Goal: Task Accomplishment & Management: Use online tool/utility

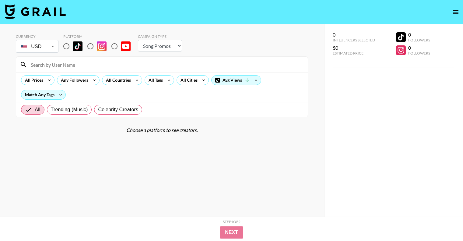
select select "Song"
click at [89, 44] on input "radio" at bounding box center [90, 46] width 13 height 13
radio input "true"
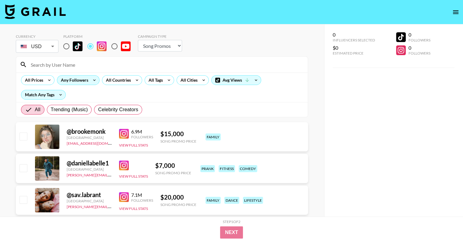
click at [78, 80] on div "Any Followers" at bounding box center [73, 80] width 32 height 9
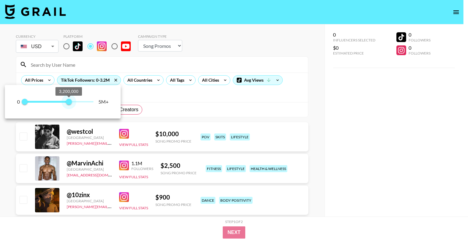
type input "100000"
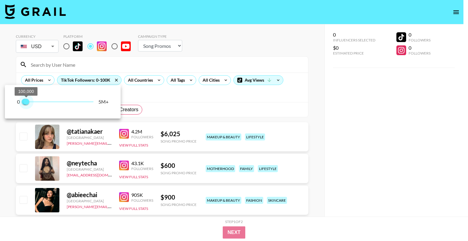
drag, startPoint x: 91, startPoint y: 102, endPoint x: 26, endPoint y: 103, distance: 65.8
click at [26, 103] on span "100,000" at bounding box center [26, 102] width 6 height 6
click at [197, 105] on div at bounding box center [234, 120] width 468 height 241
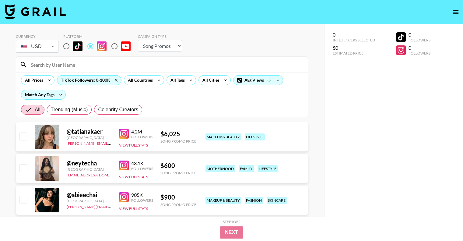
click at [224, 239] on div "Step 1 of 2 View Summary Next" at bounding box center [231, 229] width 463 height 24
click at [114, 80] on icon at bounding box center [116, 80] width 10 height 9
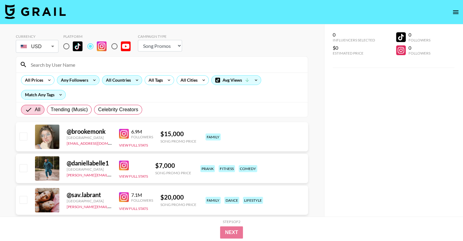
click at [126, 79] on div "All Countries" at bounding box center [117, 80] width 30 height 9
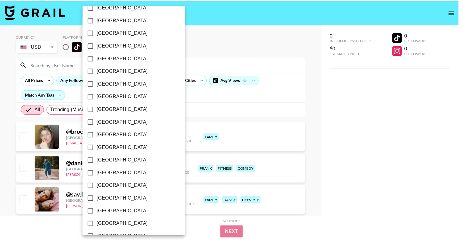
scroll to position [469, 0]
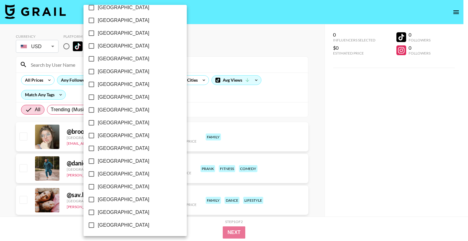
click at [118, 214] on span "[GEOGRAPHIC_DATA]" at bounding box center [123, 212] width 51 height 7
click at [98, 214] on input "[GEOGRAPHIC_DATA]" at bounding box center [91, 212] width 13 height 13
checkbox input "true"
click at [258, 63] on div at bounding box center [234, 120] width 468 height 241
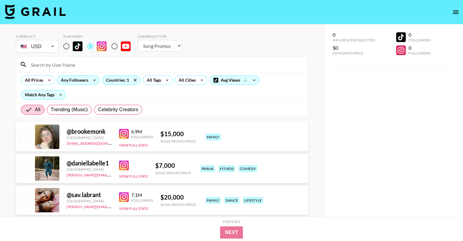
click at [85, 81] on div "Any Followers" at bounding box center [73, 80] width 32 height 9
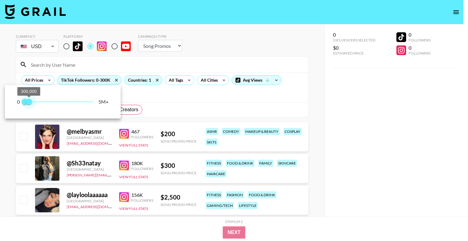
type input "100000"
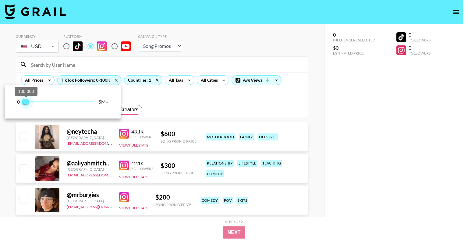
drag, startPoint x: 93, startPoint y: 101, endPoint x: 27, endPoint y: 99, distance: 65.8
click at [27, 99] on span "100,000" at bounding box center [26, 102] width 6 height 6
click at [235, 115] on div at bounding box center [234, 120] width 468 height 241
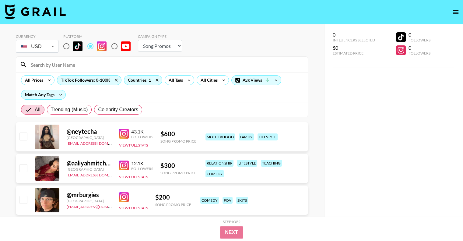
scroll to position [61, 0]
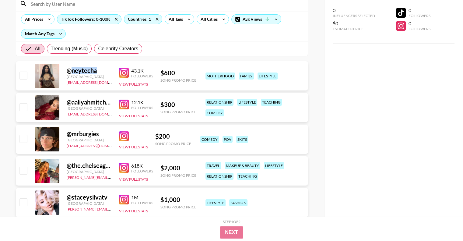
drag, startPoint x: 99, startPoint y: 72, endPoint x: 70, endPoint y: 69, distance: 29.6
click at [70, 69] on div "@ neytecha" at bounding box center [89, 71] width 45 height 8
copy div "neytecha"
click at [123, 75] on img at bounding box center [124, 73] width 10 height 10
drag, startPoint x: 10, startPoint y: 124, endPoint x: 30, endPoint y: 123, distance: 20.1
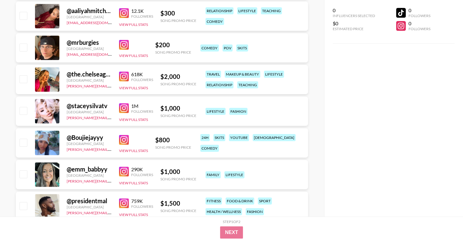
scroll to position [0, 0]
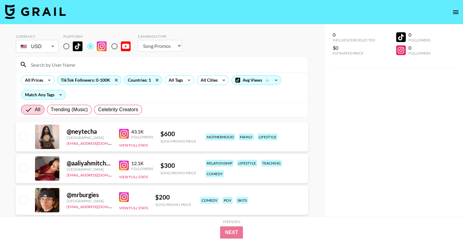
click at [24, 138] on input "checkbox" at bounding box center [22, 135] width 7 height 7
checkbox input "true"
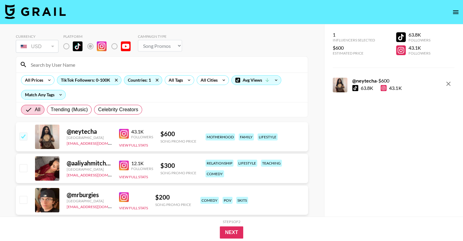
click at [23, 168] on input "checkbox" at bounding box center [22, 167] width 7 height 7
checkbox input "true"
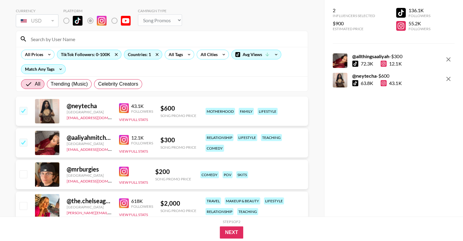
scroll to position [61, 0]
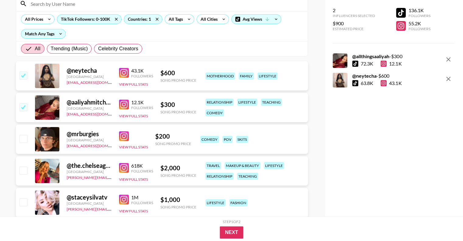
click at [21, 137] on input "checkbox" at bounding box center [22, 138] width 7 height 7
checkbox input "true"
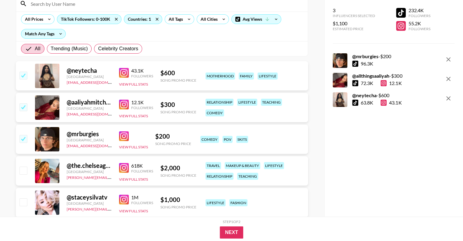
click at [25, 170] on input "checkbox" at bounding box center [22, 170] width 7 height 7
checkbox input "true"
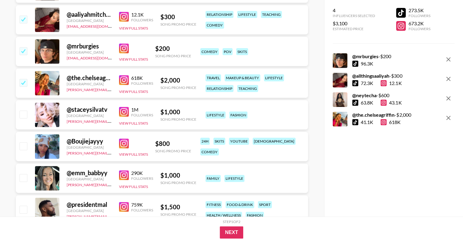
scroll to position [152, 0]
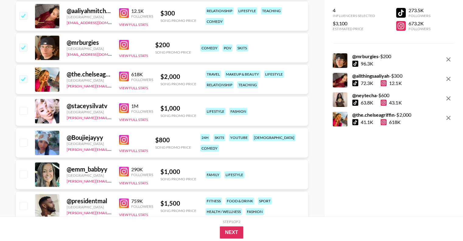
click at [25, 111] on input "checkbox" at bounding box center [22, 110] width 7 height 7
checkbox input "true"
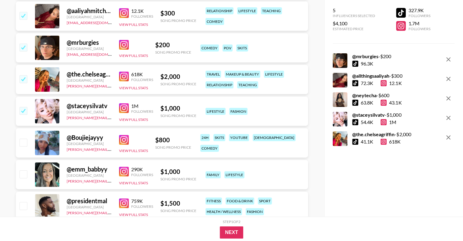
click at [23, 146] on input "checkbox" at bounding box center [22, 142] width 7 height 7
checkbox input "true"
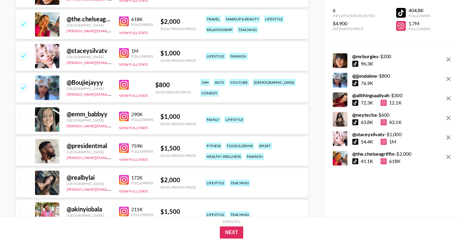
scroll to position [213, 0]
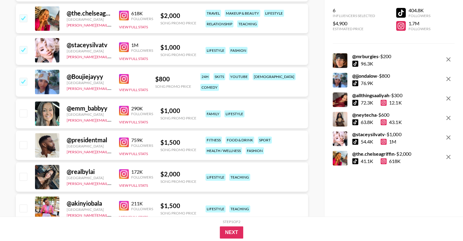
click at [24, 112] on input "checkbox" at bounding box center [22, 112] width 7 height 7
checkbox input "true"
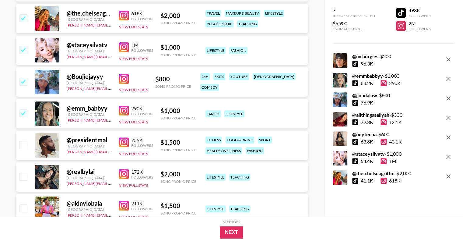
click at [25, 144] on input "checkbox" at bounding box center [22, 144] width 7 height 7
checkbox input "true"
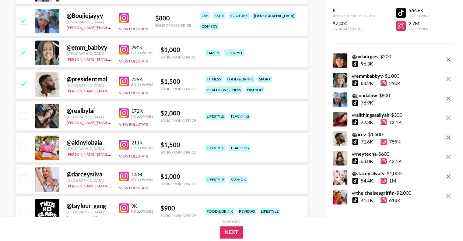
click at [23, 114] on input "checkbox" at bounding box center [22, 115] width 7 height 7
checkbox input "true"
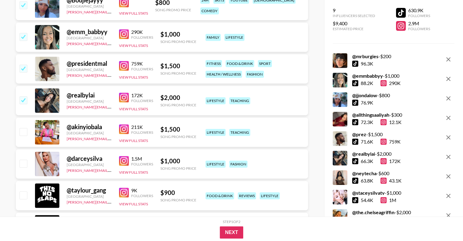
scroll to position [305, 0]
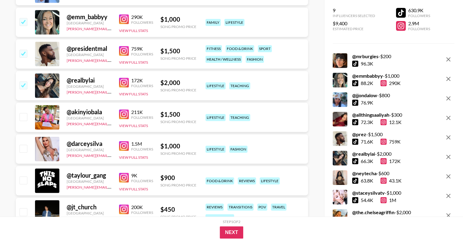
click at [23, 118] on input "checkbox" at bounding box center [22, 116] width 7 height 7
checkbox input "true"
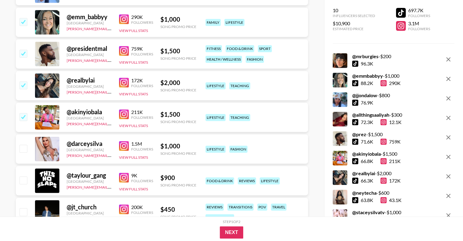
click at [20, 140] on div "@ darceysilva United States [PERSON_NAME][EMAIL_ADDRESS][DOMAIN_NAME] 1.5M Foll…" at bounding box center [162, 148] width 292 height 29
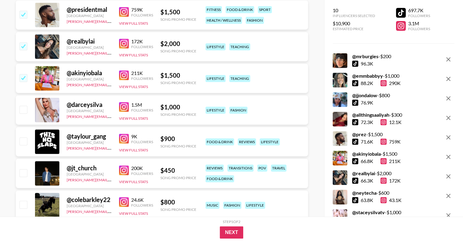
scroll to position [365, 0]
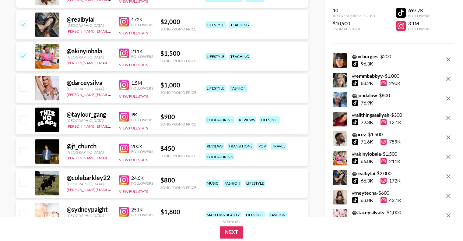
click at [25, 91] on input "checkbox" at bounding box center [22, 87] width 7 height 7
checkbox input "true"
click at [23, 109] on div "@ taylour_gang [GEOGRAPHIC_DATA] [PERSON_NAME][EMAIL_ADDRESS][DOMAIN_NAME] 9K F…" at bounding box center [162, 119] width 292 height 29
click at [23, 117] on input "checkbox" at bounding box center [22, 118] width 7 height 7
checkbox input "true"
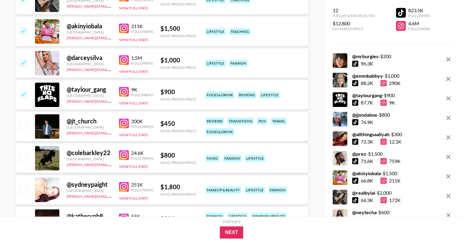
scroll to position [426, 0]
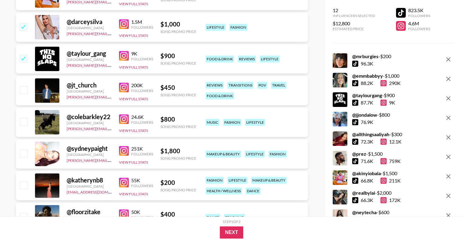
click at [27, 90] on input "checkbox" at bounding box center [22, 89] width 7 height 7
checkbox input "true"
click at [23, 122] on input "checkbox" at bounding box center [22, 121] width 7 height 7
checkbox input "true"
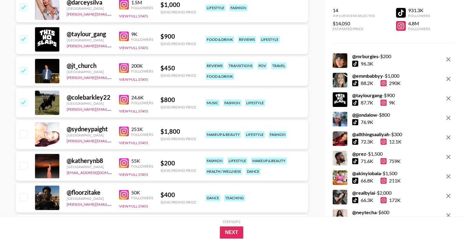
scroll to position [487, 0]
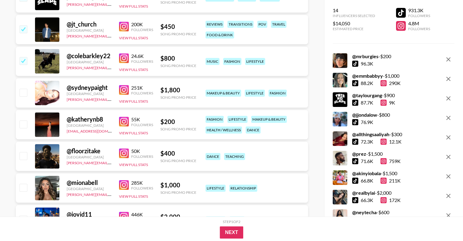
click at [27, 96] on input "checkbox" at bounding box center [22, 92] width 7 height 7
checkbox input "true"
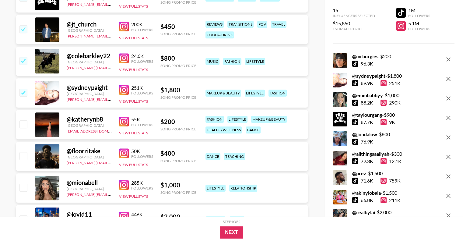
click at [25, 125] on input "checkbox" at bounding box center [22, 123] width 7 height 7
checkbox input "true"
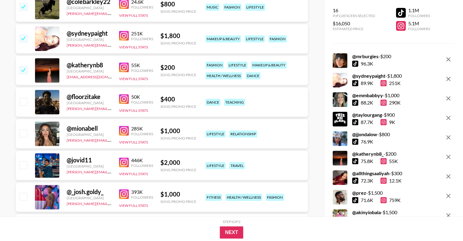
scroll to position [548, 0]
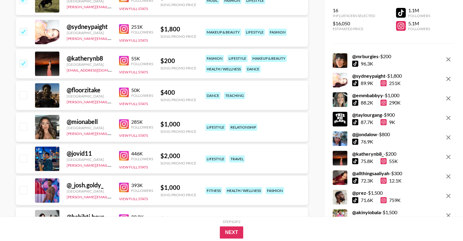
click at [25, 98] on input "checkbox" at bounding box center [22, 94] width 7 height 7
checkbox input "true"
click at [25, 126] on input "checkbox" at bounding box center [22, 126] width 7 height 7
checkbox input "true"
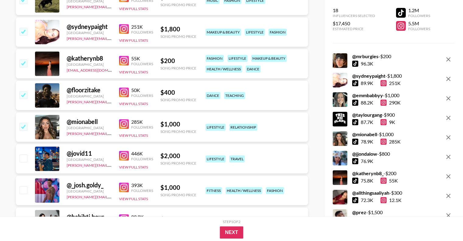
click at [26, 159] on input "checkbox" at bounding box center [22, 157] width 7 height 7
checkbox input "true"
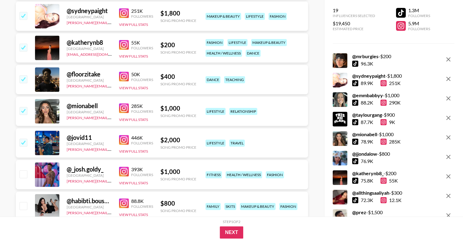
scroll to position [579, 0]
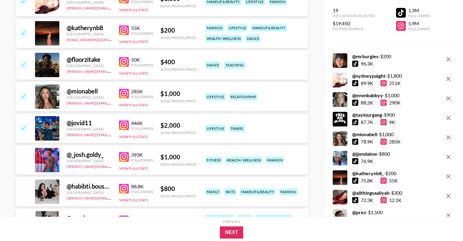
click at [23, 159] on input "checkbox" at bounding box center [22, 159] width 7 height 7
checkbox input "true"
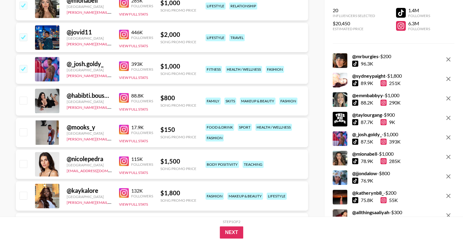
scroll to position [670, 0]
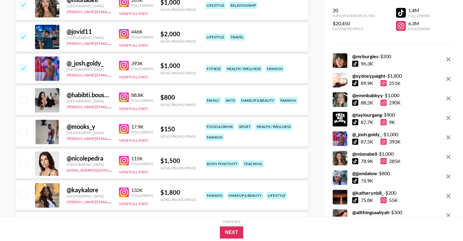
click at [26, 102] on input "checkbox" at bounding box center [22, 99] width 7 height 7
checkbox input "true"
drag, startPoint x: 23, startPoint y: 132, endPoint x: 24, endPoint y: 143, distance: 11.0
click at [23, 133] on input "checkbox" at bounding box center [22, 131] width 7 height 7
checkbox input "true"
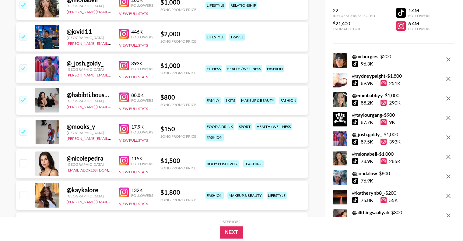
click at [26, 167] on input "checkbox" at bounding box center [22, 162] width 7 height 7
checkbox input "true"
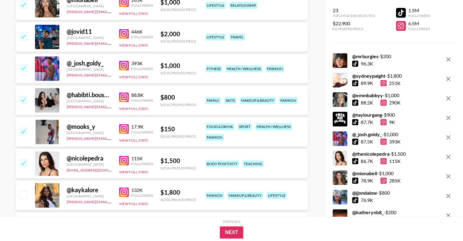
scroll to position [761, 0]
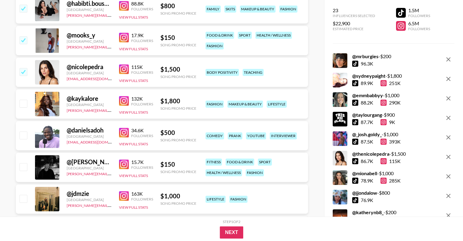
click at [24, 103] on input "checkbox" at bounding box center [22, 103] width 7 height 7
checkbox input "true"
click at [26, 136] on input "checkbox" at bounding box center [22, 134] width 7 height 7
checkbox input "true"
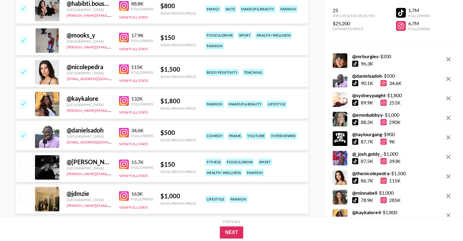
click at [25, 165] on input "checkbox" at bounding box center [22, 166] width 7 height 7
checkbox input "true"
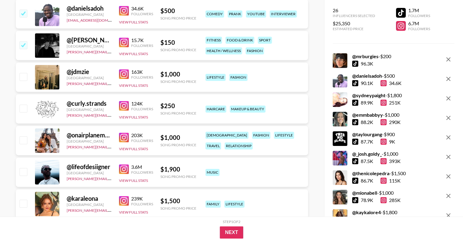
drag, startPoint x: 24, startPoint y: 76, endPoint x: 26, endPoint y: 82, distance: 5.4
click at [25, 76] on input "checkbox" at bounding box center [22, 76] width 7 height 7
checkbox input "true"
click at [22, 108] on input "checkbox" at bounding box center [22, 107] width 7 height 7
checkbox input "true"
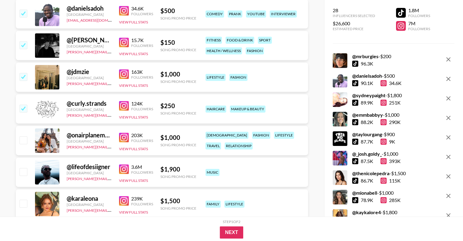
click at [25, 137] on input "checkbox" at bounding box center [22, 139] width 7 height 7
checkbox input "true"
click at [26, 170] on input "checkbox" at bounding box center [22, 171] width 7 height 7
checkbox input "true"
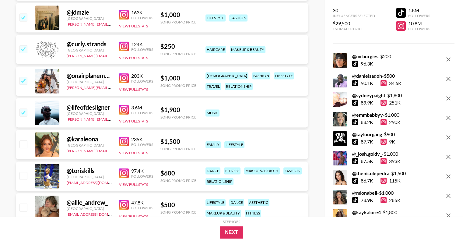
scroll to position [975, 0]
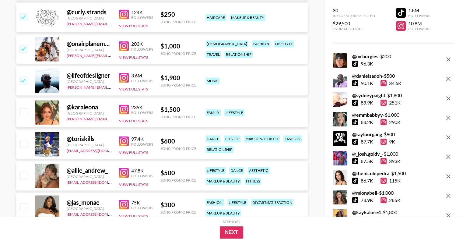
click at [354, 63] on div at bounding box center [355, 64] width 6 height 6
click at [398, 12] on div at bounding box center [401, 13] width 10 height 10
click at [401, 26] on div at bounding box center [401, 26] width 10 height 10
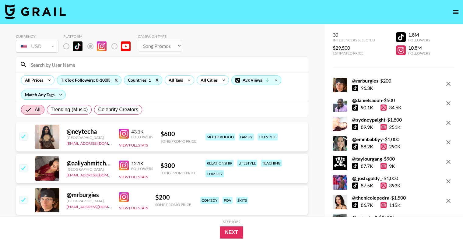
scroll to position [0, 0]
click at [29, 112] on input "All" at bounding box center [30, 109] width 10 height 7
click at [30, 111] on input "All" at bounding box center [30, 109] width 10 height 7
click at [33, 110] on input "All" at bounding box center [30, 109] width 10 height 7
click at [228, 231] on button "Next" at bounding box center [231, 232] width 23 height 12
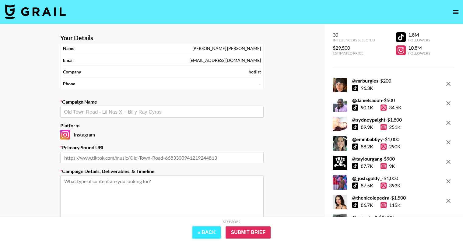
click at [209, 234] on button "« Back" at bounding box center [206, 232] width 29 height 12
select select "Song"
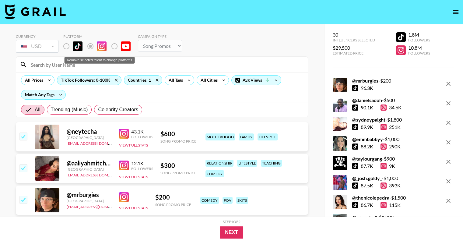
click at [66, 47] on label "Remove selected talent to change platforms" at bounding box center [71, 46] width 23 height 13
click at [448, 82] on icon "remove" at bounding box center [448, 84] width 4 height 4
checkbox input "false"
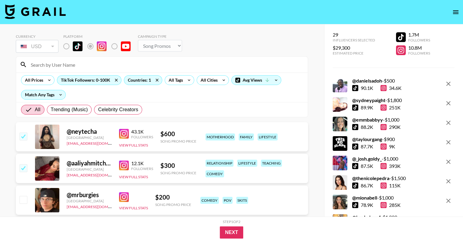
click at [448, 82] on icon "remove" at bounding box center [448, 84] width 4 height 4
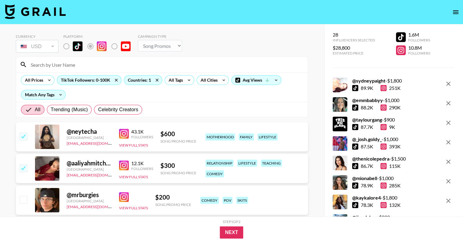
click at [448, 82] on icon "remove" at bounding box center [448, 84] width 4 height 4
checkbox input "false"
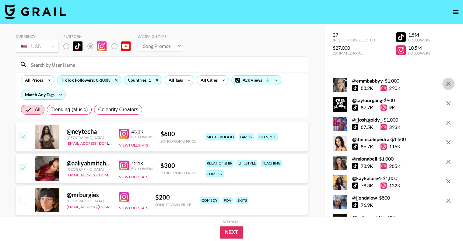
click at [448, 82] on icon "remove" at bounding box center [448, 84] width 4 height 4
checkbox input "false"
click at [448, 101] on icon "remove" at bounding box center [448, 103] width 4 height 4
checkbox input "false"
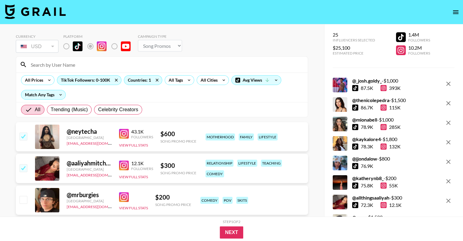
click at [448, 82] on icon "remove" at bounding box center [448, 84] width 4 height 4
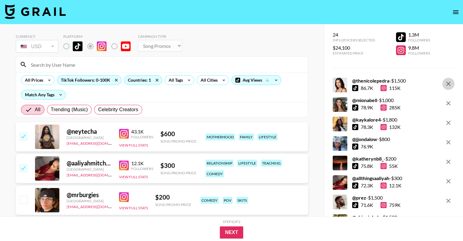
click at [448, 82] on icon "remove" at bounding box center [448, 84] width 4 height 4
click at [448, 101] on icon "remove" at bounding box center [448, 103] width 4 height 4
checkbox input "false"
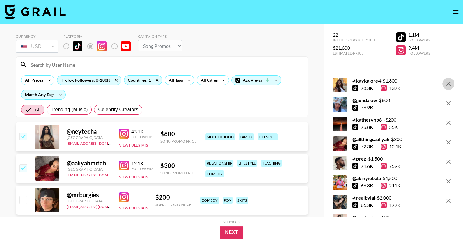
click at [448, 82] on icon "remove" at bounding box center [448, 84] width 4 height 4
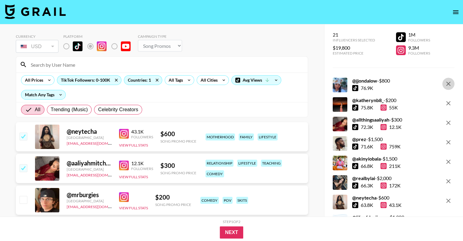
click at [448, 82] on icon "remove" at bounding box center [448, 84] width 4 height 4
checkbox input "false"
click at [448, 101] on icon "remove" at bounding box center [448, 103] width 4 height 4
checkbox input "false"
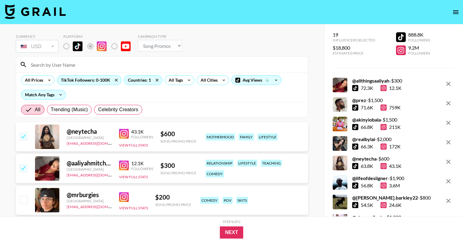
click at [448, 82] on icon "remove" at bounding box center [448, 84] width 4 height 4
checkbox input "false"
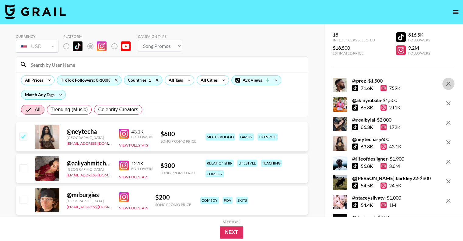
click at [448, 82] on icon "remove" at bounding box center [448, 84] width 4 height 4
checkbox input "false"
click at [448, 101] on icon "remove" at bounding box center [448, 103] width 4 height 4
checkbox input "false"
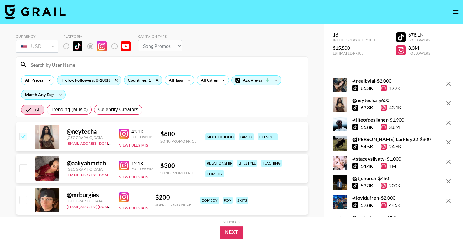
click at [448, 82] on icon "remove" at bounding box center [448, 84] width 4 height 4
checkbox input "false"
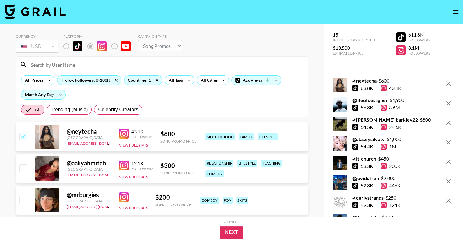
click at [448, 82] on icon "remove" at bounding box center [448, 84] width 4 height 4
checkbox input "false"
click at [448, 101] on icon "remove" at bounding box center [448, 103] width 4 height 4
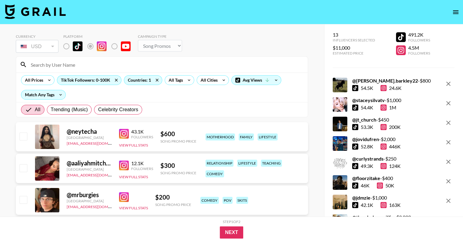
click at [448, 82] on icon "remove" at bounding box center [448, 84] width 4 height 4
checkbox input "false"
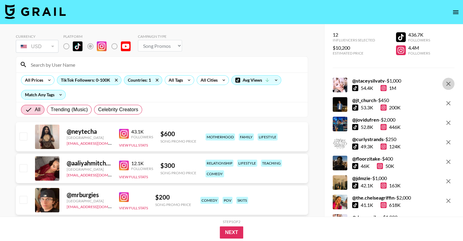
click at [448, 82] on icon "remove" at bounding box center [448, 84] width 4 height 4
checkbox input "false"
click at [448, 101] on icon "remove" at bounding box center [448, 103] width 4 height 4
checkbox input "false"
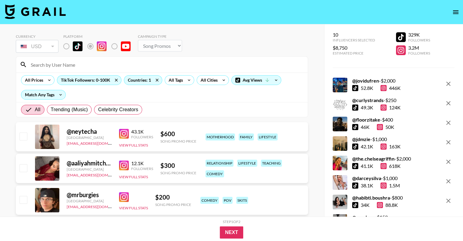
click at [448, 82] on icon "remove" at bounding box center [448, 84] width 4 height 4
checkbox input "false"
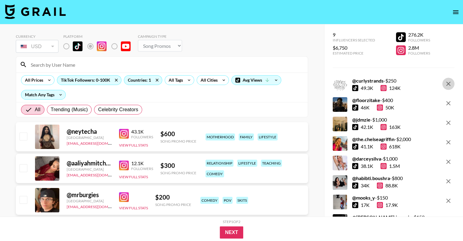
click at [448, 82] on icon "remove" at bounding box center [448, 84] width 4 height 4
click at [448, 100] on icon "remove" at bounding box center [448, 103] width 7 height 7
checkbox input "false"
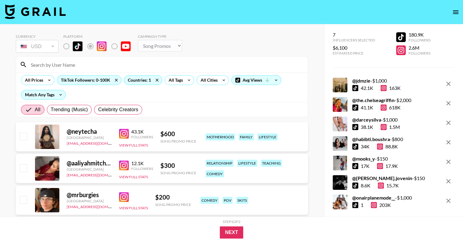
click at [448, 82] on icon "remove" at bounding box center [448, 83] width 7 height 7
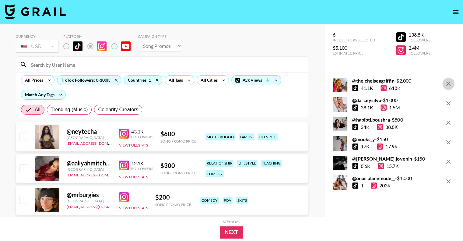
click at [448, 82] on icon "remove" at bounding box center [448, 83] width 7 height 7
checkbox input "false"
click at [448, 100] on icon "remove" at bounding box center [448, 103] width 7 height 7
checkbox input "false"
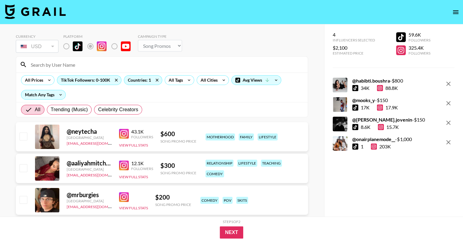
click at [448, 82] on icon "remove" at bounding box center [448, 83] width 7 height 7
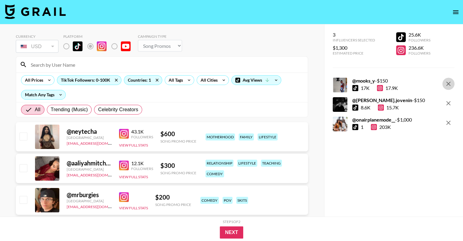
click at [448, 82] on icon "remove" at bounding box center [448, 83] width 7 height 7
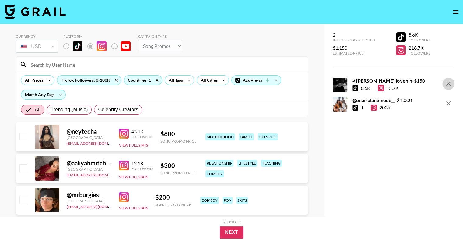
click at [448, 82] on icon "remove" at bounding box center [448, 83] width 7 height 7
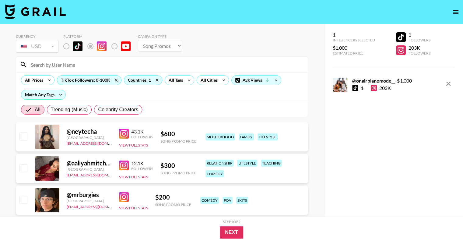
click at [448, 82] on icon "remove" at bounding box center [448, 83] width 7 height 7
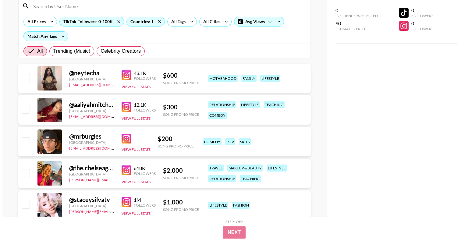
scroll to position [61, 0]
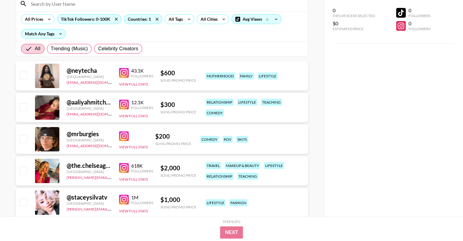
click at [124, 73] on img at bounding box center [124, 73] width 10 height 10
click at [130, 84] on button "View Full Stats" at bounding box center [133, 84] width 29 height 5
